Goal: Navigation & Orientation: Find specific page/section

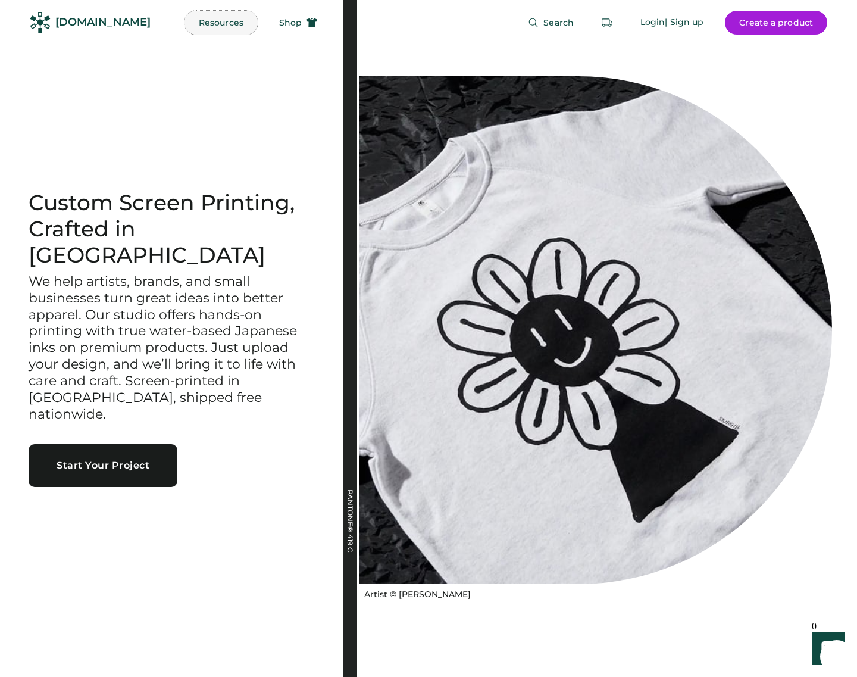
click at [185, 26] on button "Resources" at bounding box center [221, 23] width 73 height 24
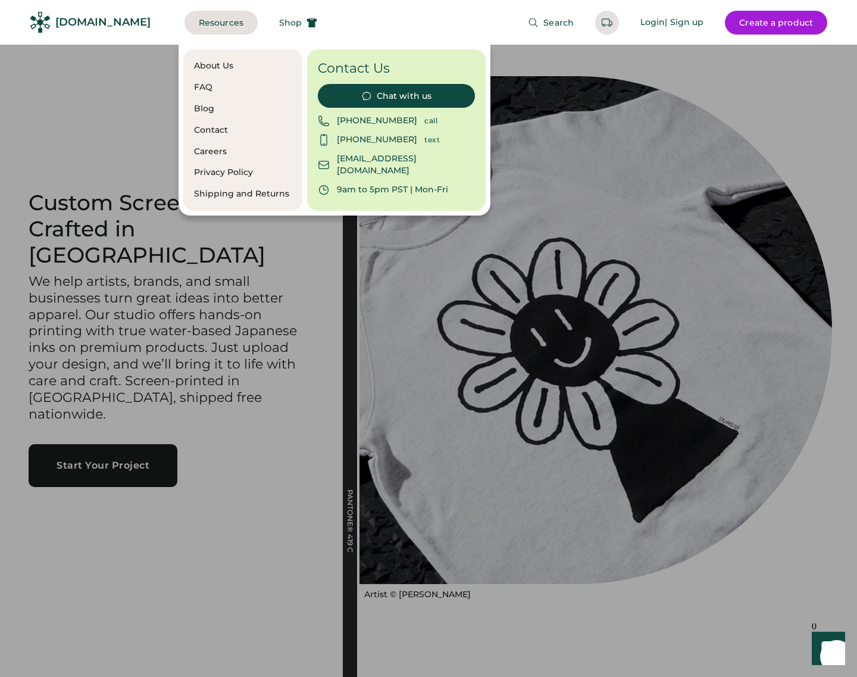
click at [226, 61] on div "About Us" at bounding box center [243, 66] width 98 height 12
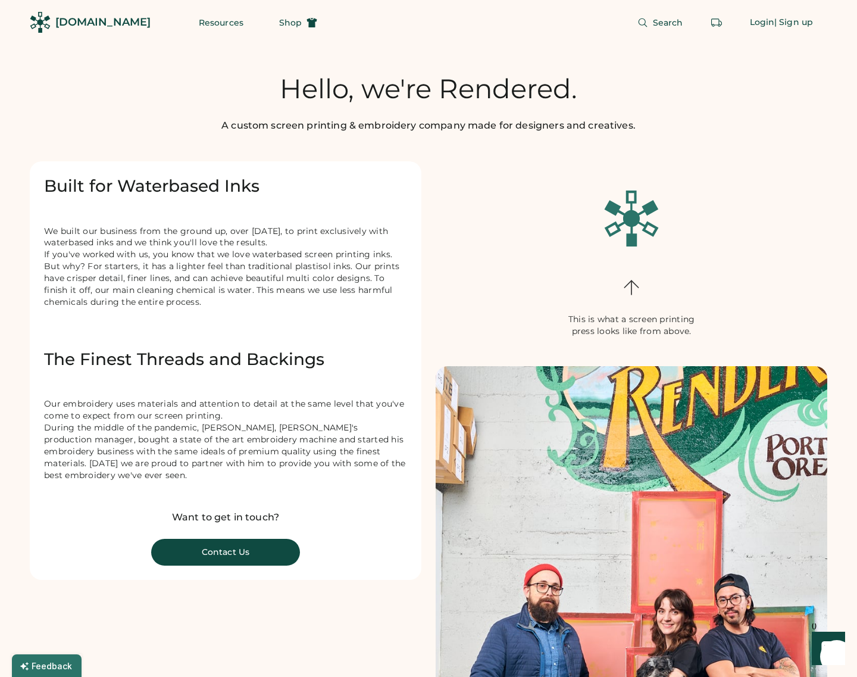
drag, startPoint x: 235, startPoint y: 316, endPoint x: 32, endPoint y: 264, distance: 210.0
click at [32, 264] on div "Built for Waterbased Inks We built our business from the ground up, over 10 yea…" at bounding box center [226, 370] width 392 height 419
copy div "If you've worked with us, you know that we love waterbased screen printing inks…"
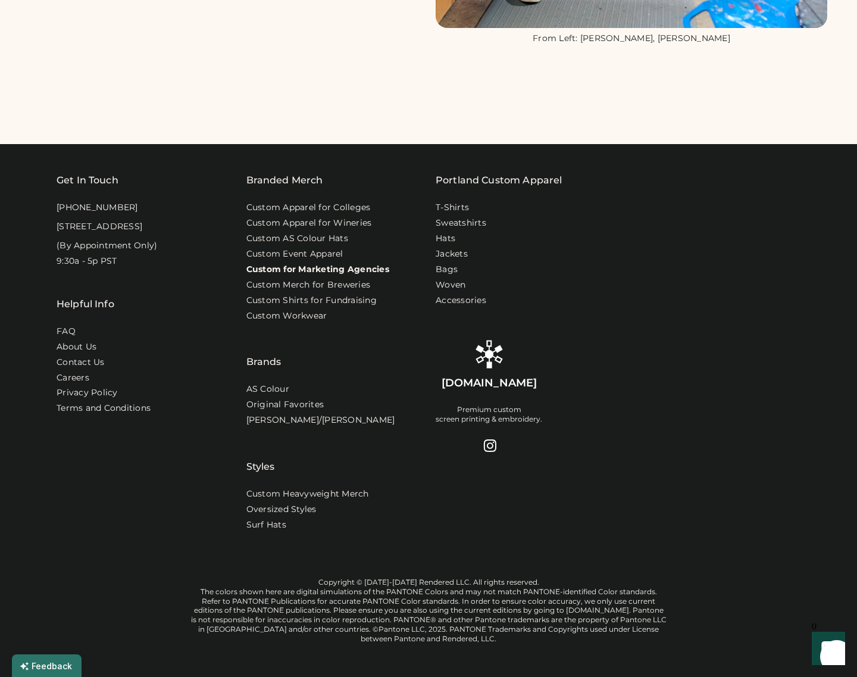
scroll to position [915, 0]
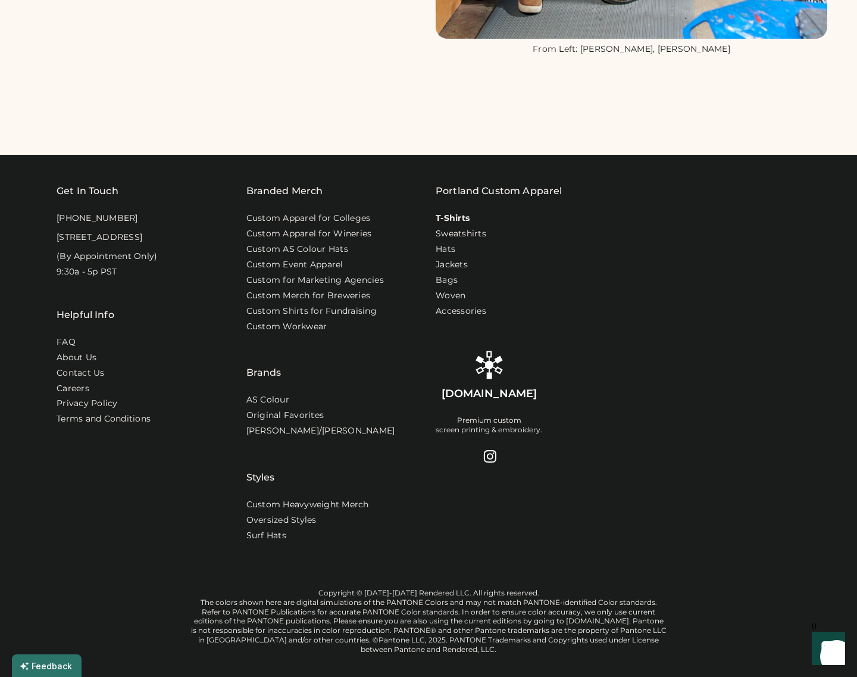
click at [442, 215] on link "T-Shirts" at bounding box center [453, 219] width 34 height 12
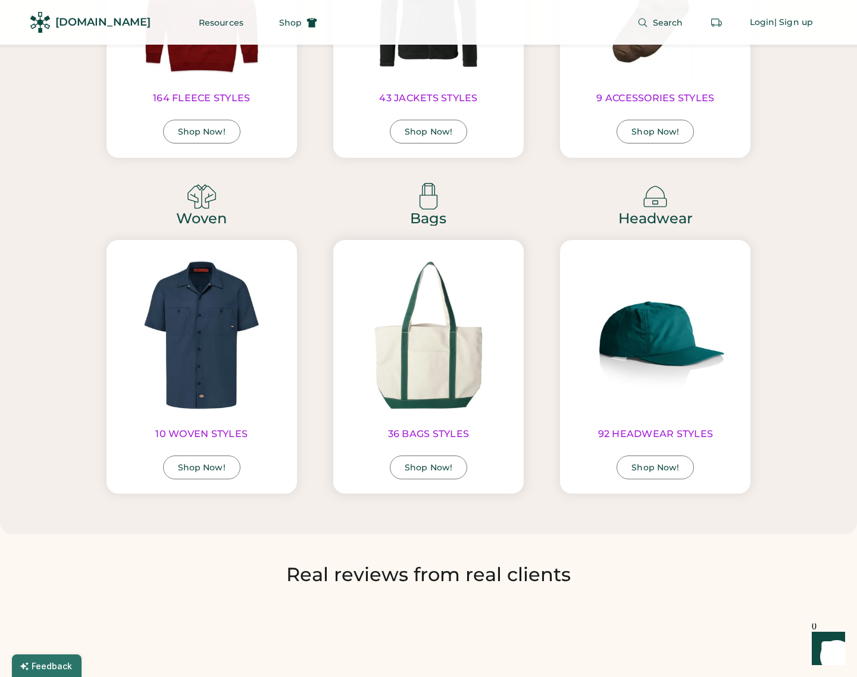
scroll to position [3974, 0]
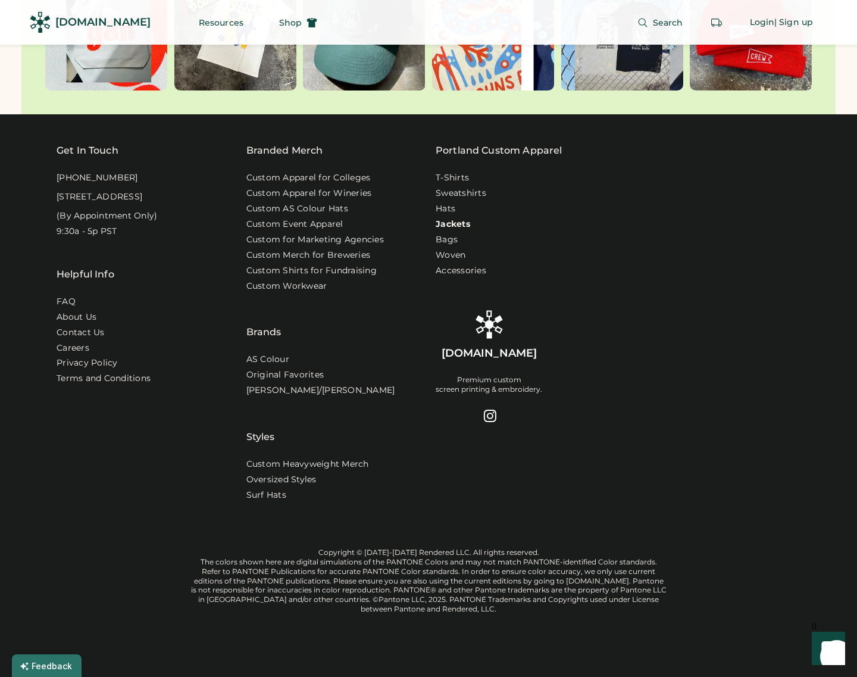
click at [448, 219] on link "Jackets" at bounding box center [453, 225] width 35 height 12
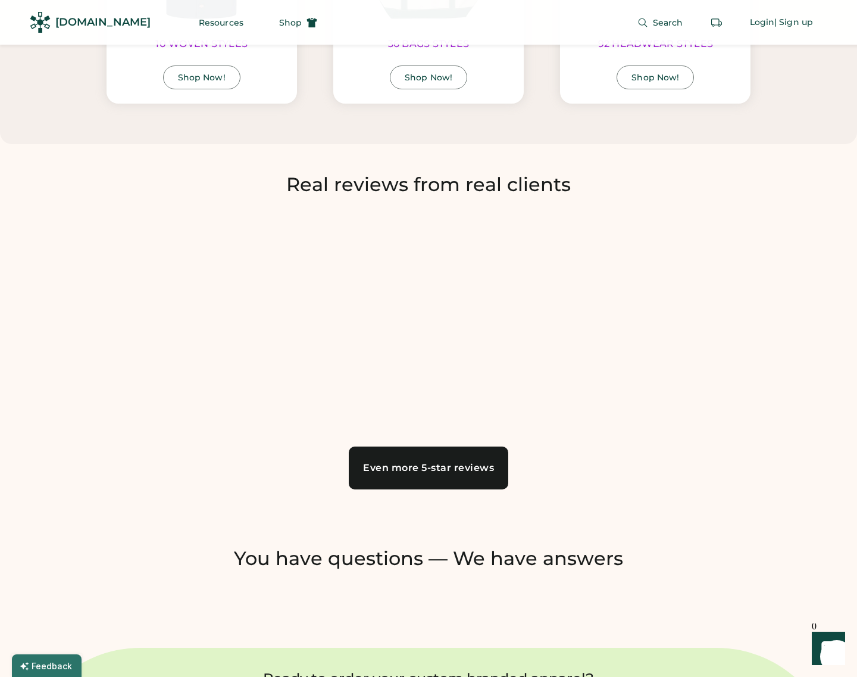
scroll to position [3310, 0]
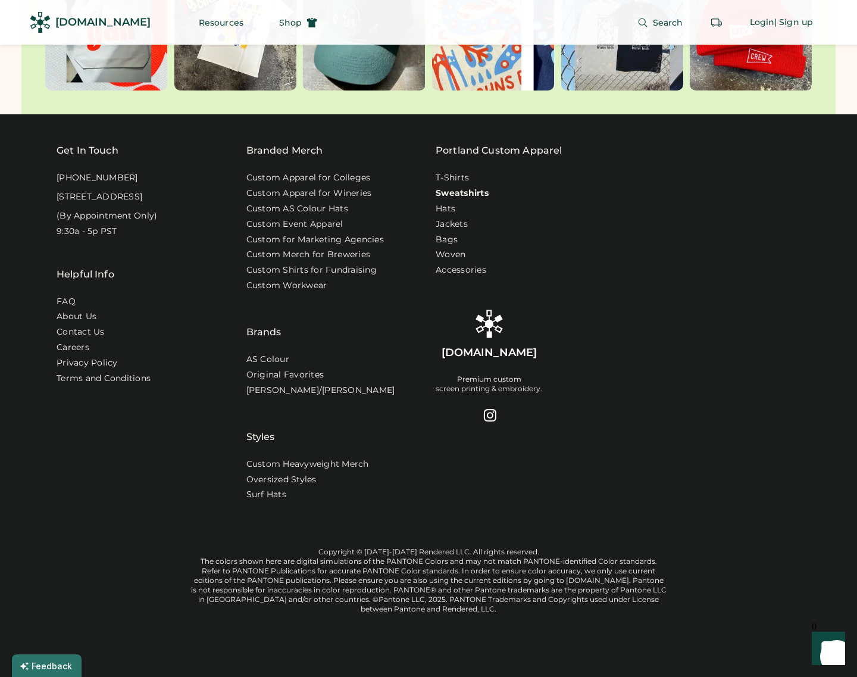
click at [458, 188] on link "Sweatshirts" at bounding box center [462, 194] width 53 height 12
